Goal: Transaction & Acquisition: Download file/media

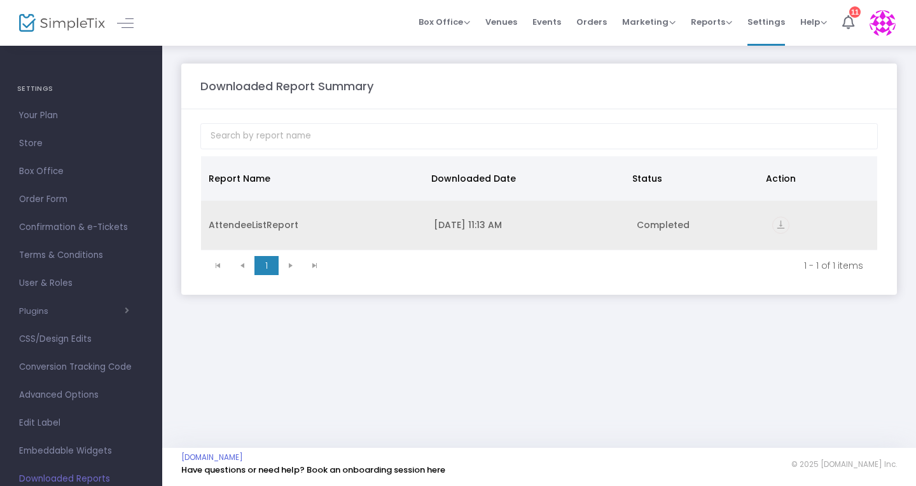
click at [252, 223] on div "AttendeeListReport" at bounding box center [314, 225] width 210 height 13
click at [251, 223] on div "AttendeeListReport" at bounding box center [314, 225] width 210 height 13
click at [779, 223] on icon "vertical_align_bottom" at bounding box center [780, 225] width 17 height 17
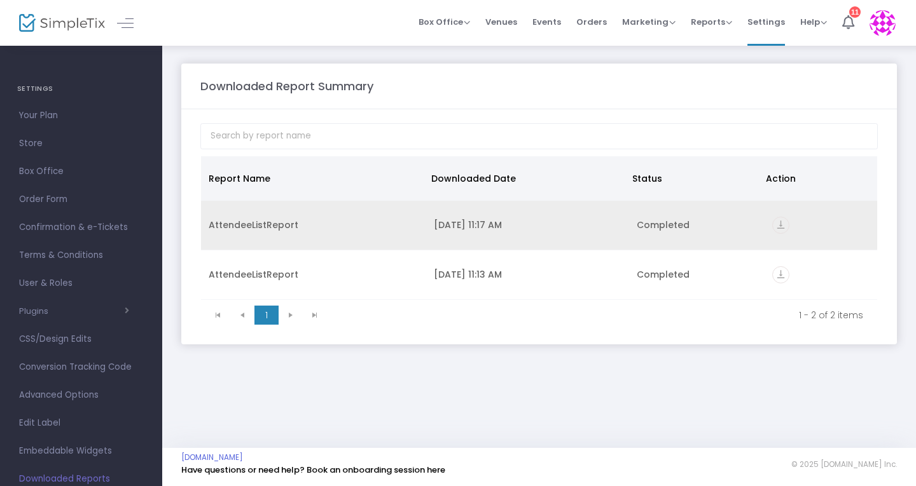
click at [782, 225] on icon "vertical_align_bottom" at bounding box center [780, 225] width 17 height 17
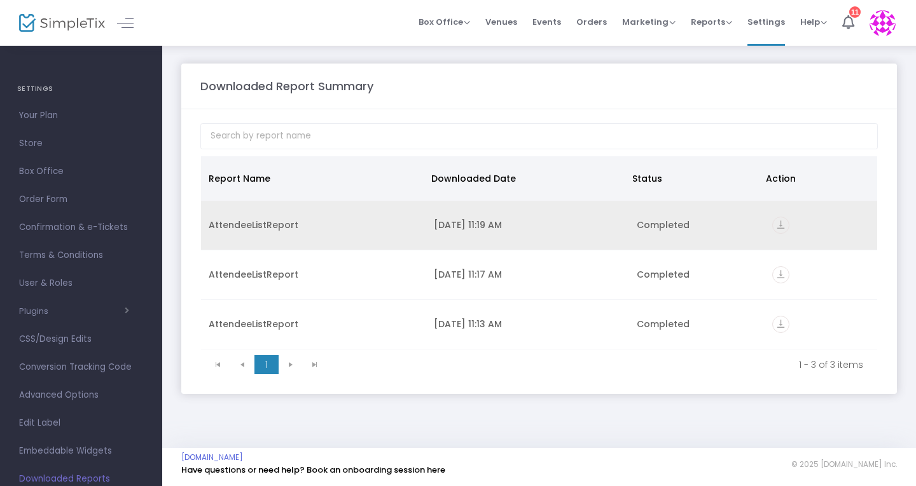
click at [776, 225] on icon "vertical_align_bottom" at bounding box center [780, 225] width 17 height 17
